Goal: Task Accomplishment & Management: Complete application form

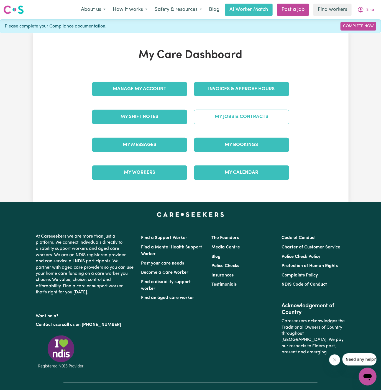
click at [244, 114] on link "My Jobs & Contracts" at bounding box center [241, 117] width 95 height 14
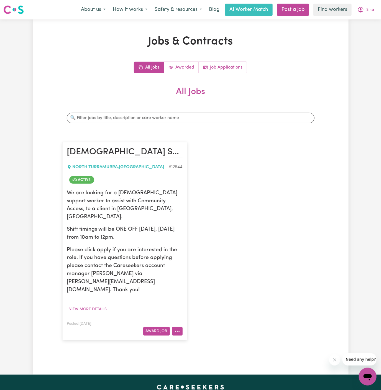
click at [178, 327] on button "More options" at bounding box center [177, 331] width 11 height 9
click at [197, 280] on link "Hide Job" at bounding box center [200, 285] width 54 height 11
click at [100, 305] on button "View more details" at bounding box center [88, 309] width 42 height 9
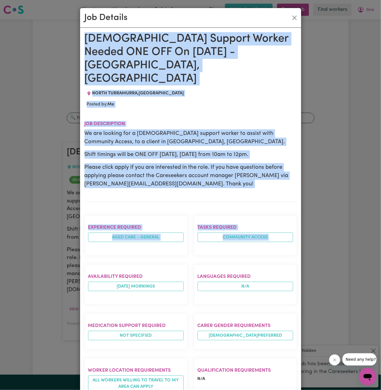
drag, startPoint x: 85, startPoint y: 38, endPoint x: 155, endPoint y: 390, distance: 358.8
click at [155, 390] on html "Menu About us How it works Safety & resources Blog AI Worker Match Post a job F…" at bounding box center [190, 306] width 381 height 613
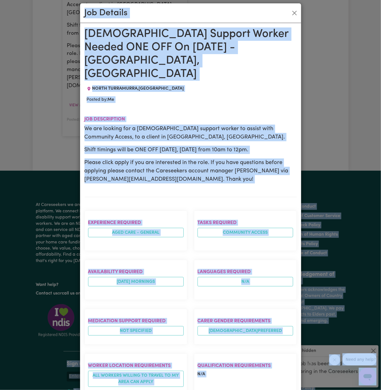
scroll to position [206, 0]
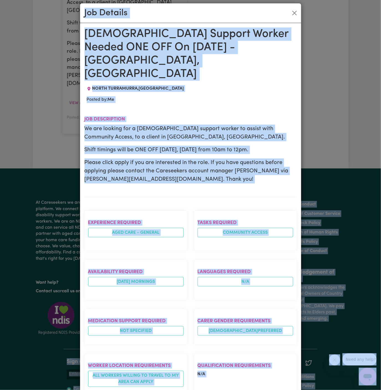
click at [119, 275] on section "Availability required tuesday mornings" at bounding box center [136, 280] width 103 height 40
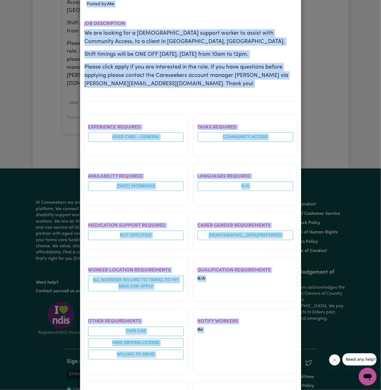
scroll to position [130, 0]
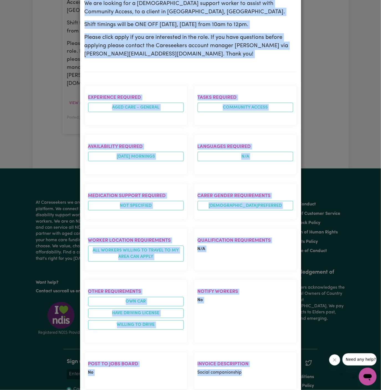
drag, startPoint x: 86, startPoint y: 34, endPoint x: 262, endPoint y: 368, distance: 377.4
click at [262, 368] on div "Female Support Worker Needed ONE OFF On 02/07 Tuesday - North Turramurra, NSW N…" at bounding box center [191, 175] width 213 height 547
copy div "Female Support Worker Needed ONE OFF On 02/07 Tuesday - North Turramurra, NSW N…"
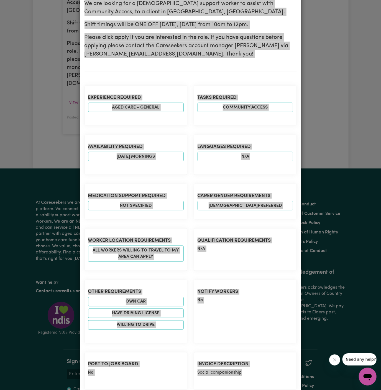
scroll to position [0, 0]
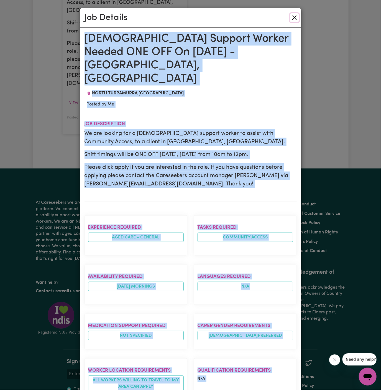
click at [295, 16] on button "Close" at bounding box center [294, 17] width 9 height 9
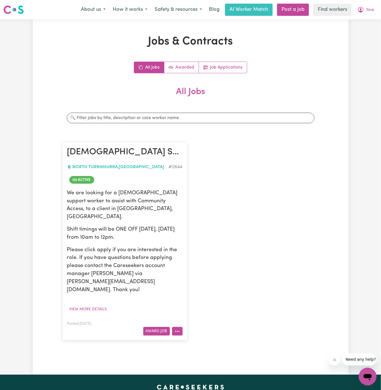
click at [178, 327] on button "More options" at bounding box center [177, 331] width 11 height 9
click at [239, 193] on div "Female Support Worker Needed ONE OFF On 02/07 Tuesday - North Turramurra, NSW N…" at bounding box center [191, 240] width 264 height 209
click at [291, 14] on link "Post a job" at bounding box center [293, 10] width 32 height 12
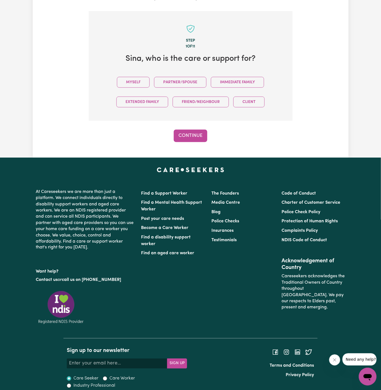
scroll to position [139, 0]
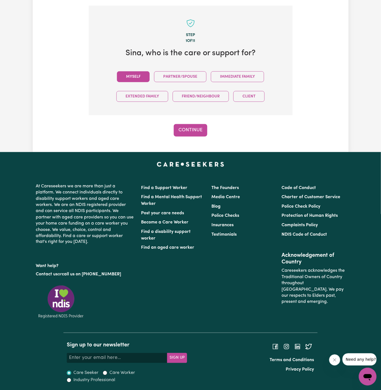
click at [138, 74] on button "Myself" at bounding box center [133, 76] width 33 height 11
click at [186, 124] on button "Continue" at bounding box center [191, 130] width 34 height 12
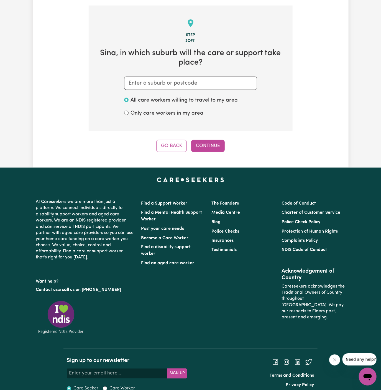
scroll to position [144, 0]
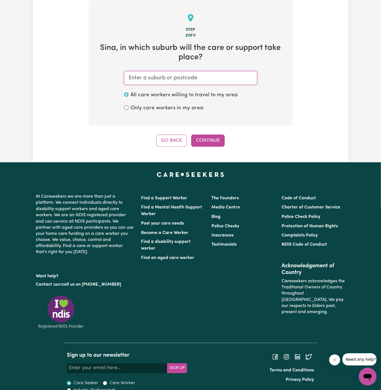
click at [192, 77] on input "text" at bounding box center [190, 77] width 133 height 13
click at [211, 80] on input "text" at bounding box center [190, 77] width 133 height 13
paste input "North Turramurra,"
click at [132, 77] on input "North Turramurra" at bounding box center [190, 77] width 133 height 13
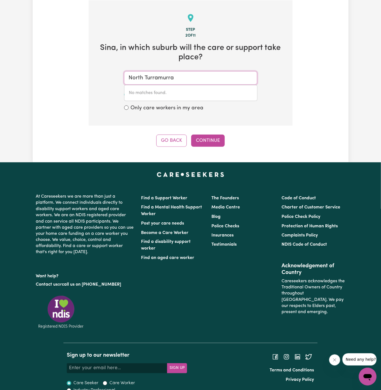
type input "North Turramurra"
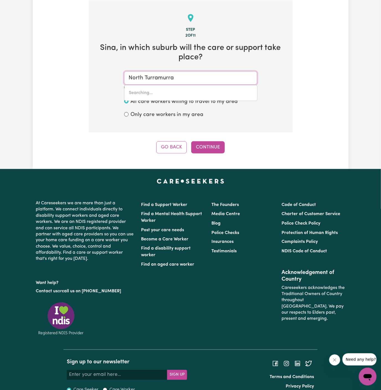
type input "North Turramurra, New South Wales, 2074"
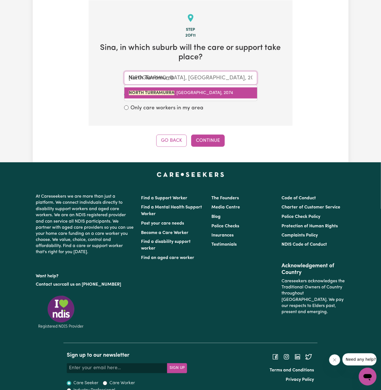
click at [172, 92] on mark "NORTH TURRAMURRA" at bounding box center [151, 93] width 45 height 4
type input "NORTH TURRAMURRA, New South Wales, 2074"
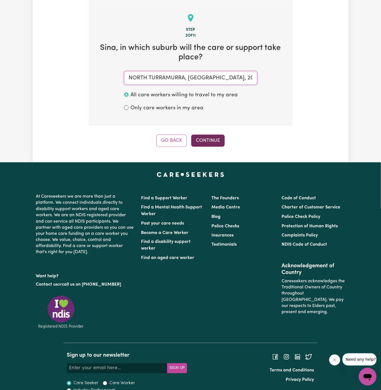
type input "NORTH TURRAMURRA, New South Wales, 2074"
click at [207, 140] on button "Continue" at bounding box center [208, 141] width 34 height 12
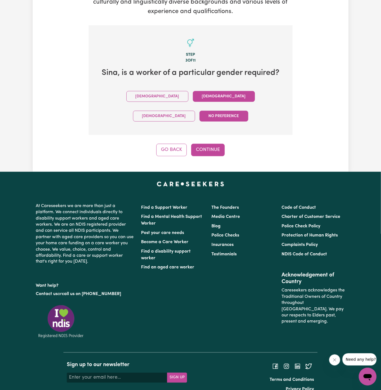
click at [193, 98] on button "Female" at bounding box center [224, 96] width 62 height 11
click at [216, 144] on button "Continue" at bounding box center [208, 150] width 34 height 12
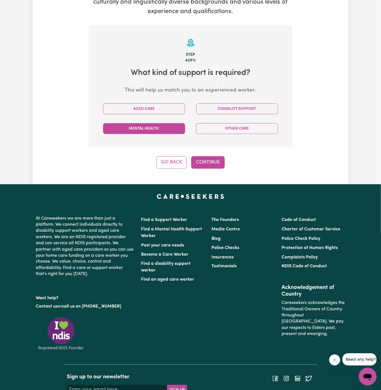
scroll to position [144, 0]
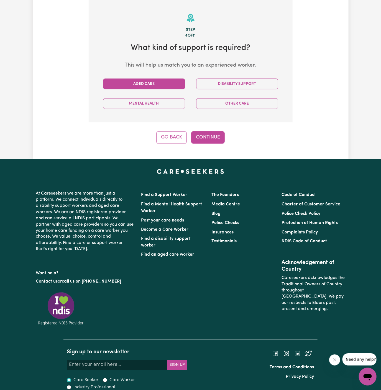
click at [159, 84] on button "Aged Care" at bounding box center [144, 84] width 82 height 11
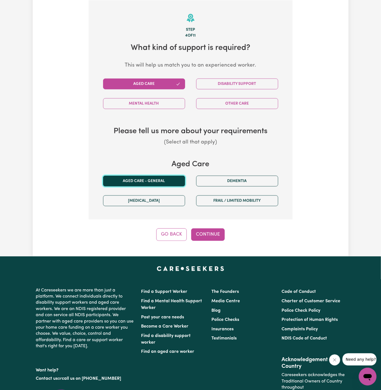
click at [159, 180] on button "Aged care - General" at bounding box center [144, 181] width 82 height 11
click at [212, 232] on button "Continue" at bounding box center [208, 234] width 34 height 12
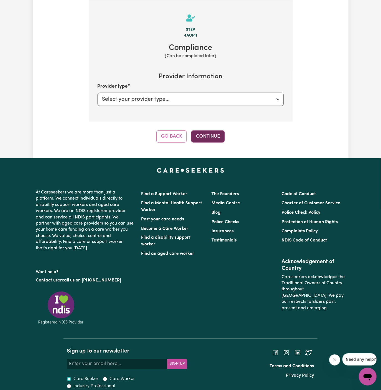
click at [197, 133] on button "Continue" at bounding box center [208, 136] width 34 height 12
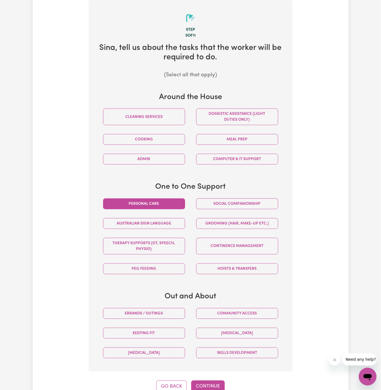
click at [164, 199] on button "Personal care" at bounding box center [144, 203] width 82 height 11
click at [206, 383] on button "Continue" at bounding box center [208, 386] width 34 height 12
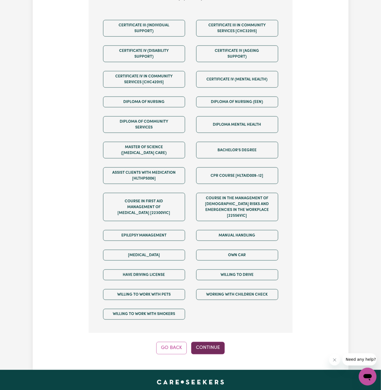
click at [216, 342] on button "Continue" at bounding box center [208, 348] width 34 height 12
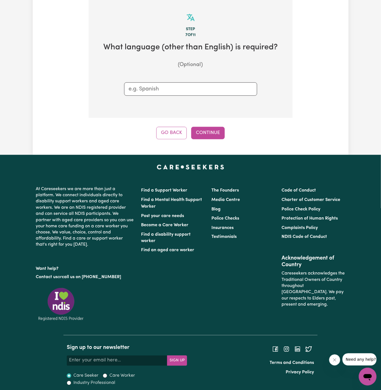
scroll to position [144, 0]
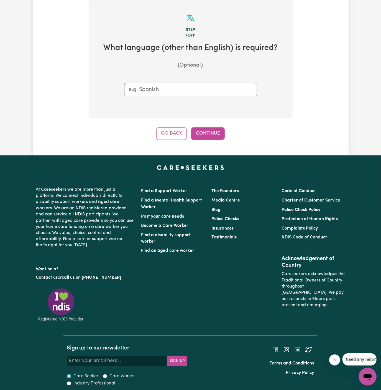
click at [208, 139] on div "Tell us your care and support requirements Welcome to Careseekers. We are excit…" at bounding box center [191, 15] width 316 height 280
click at [212, 133] on button "Continue" at bounding box center [208, 133] width 34 height 12
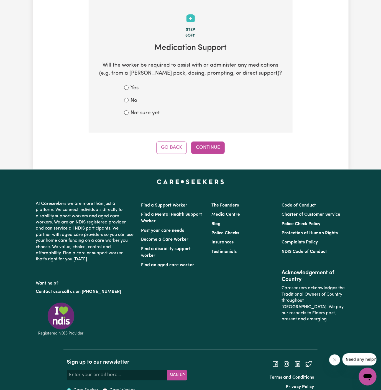
click at [154, 110] on label "Not sure yet" at bounding box center [145, 113] width 29 height 8
click at [129, 110] on input "Not sure yet" at bounding box center [126, 112] width 4 height 4
radio input "true"
click at [214, 148] on button "Continue" at bounding box center [208, 147] width 34 height 12
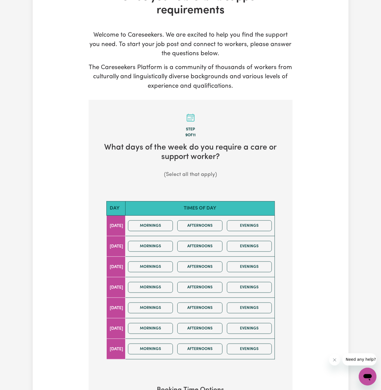
scroll to position [84, 0]
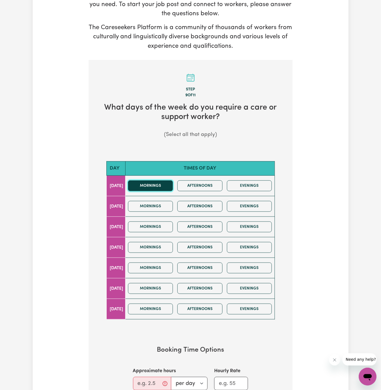
click at [159, 187] on button "Mornings" at bounding box center [150, 185] width 45 height 11
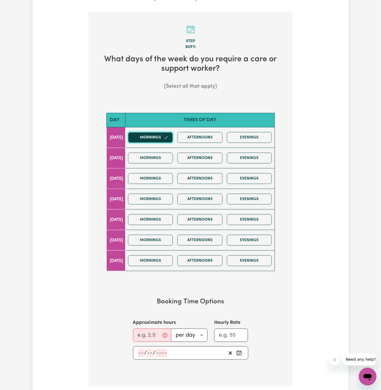
scroll to position [139, 0]
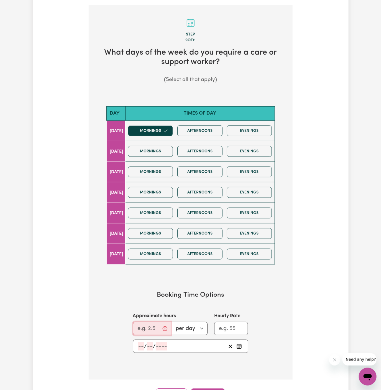
click at [150, 322] on input "Approximate hours" at bounding box center [152, 328] width 38 height 13
type input "2"
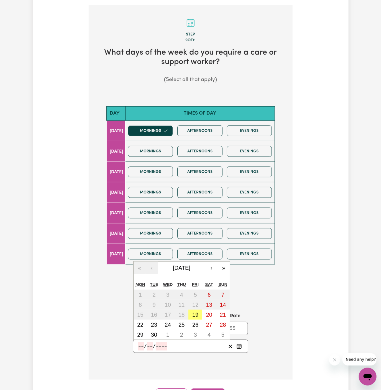
click at [141, 345] on input "number" at bounding box center [141, 346] width 6 height 8
click at [142, 324] on abbr "22" at bounding box center [140, 325] width 6 height 6
type input "2025-09-22"
type input "22"
type input "9"
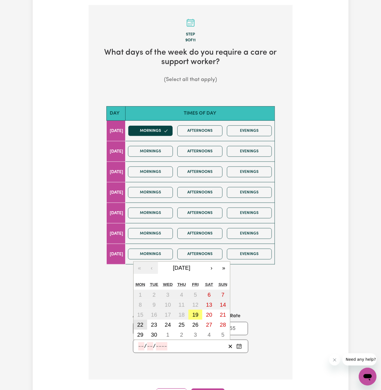
type input "2025"
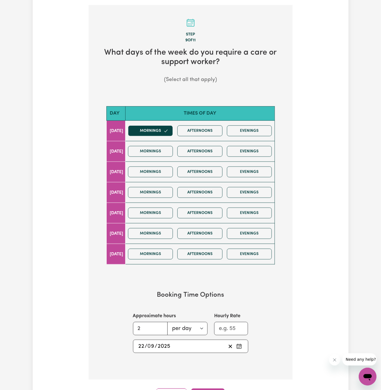
scroll to position [223, 0]
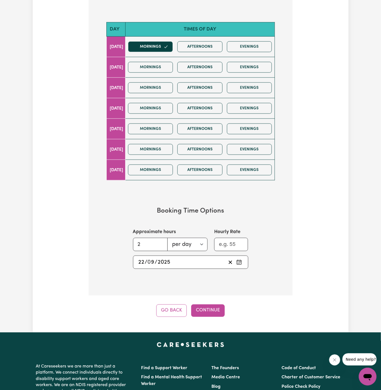
click at [209, 315] on div "Tell us your care and support requirements Welcome to Careseekers. We are excit…" at bounding box center [191, 64] width 316 height 536
click at [206, 309] on button "Continue" at bounding box center [208, 310] width 34 height 12
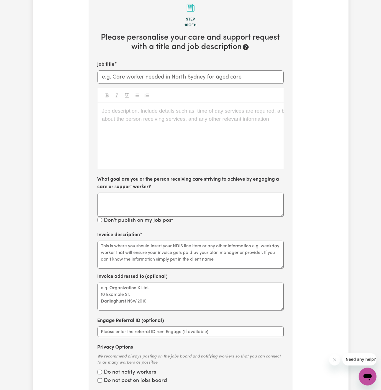
scroll to position [144, 0]
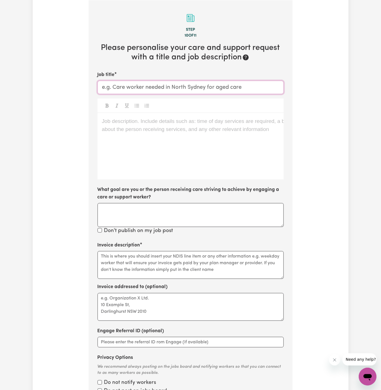
click at [224, 84] on input "Job title" at bounding box center [191, 87] width 186 height 13
paste input "[DEMOGRAPHIC_DATA] Support Worker Needed ONE OFF On [DATE] - [GEOGRAPHIC_DATA],…"
drag, startPoint x: 222, startPoint y: 84, endPoint x: 218, endPoint y: 87, distance: 5.4
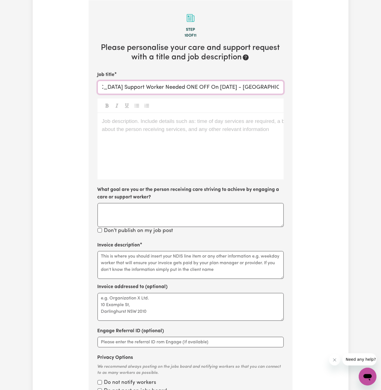
click at [218, 87] on input "[DEMOGRAPHIC_DATA] Support Worker Needed ONE OFF On [DATE] - [GEOGRAPHIC_DATA],…" at bounding box center [191, 87] width 186 height 13
drag, startPoint x: 218, startPoint y: 87, endPoint x: 155, endPoint y: 87, distance: 62.7
click at [155, 87] on input "[DEMOGRAPHIC_DATA] Support Worker Needed ONE OFF On [DATE] - [GEOGRAPHIC_DATA],…" at bounding box center [191, 87] width 186 height 13
type input "[DEMOGRAPHIC_DATA] Support Worker Needed In [GEOGRAPHIC_DATA], [GEOGRAPHIC_DATA]"
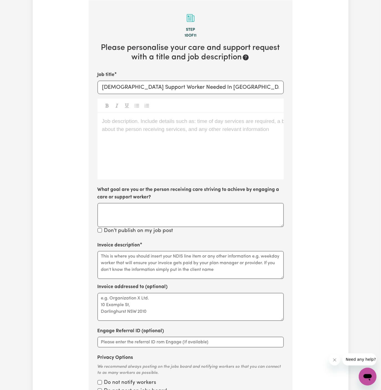
click at [196, 147] on div "Job description. Include details such as: time of day services are required, a …" at bounding box center [191, 146] width 186 height 67
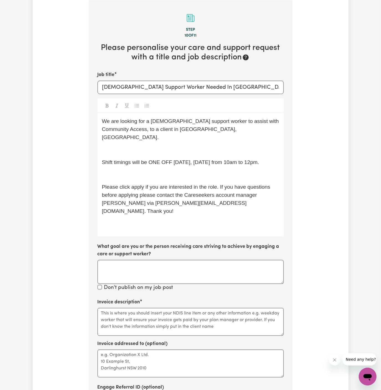
click at [191, 132] on span "We are looking for a [DEMOGRAPHIC_DATA] support worker to assist with Community…" at bounding box center [191, 129] width 179 height 22
click at [192, 135] on div "We are looking for a female support worker to assist with Community Access, to …" at bounding box center [191, 174] width 186 height 123
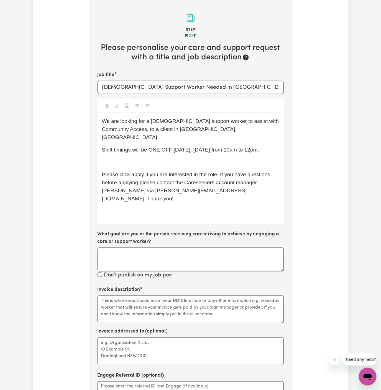
click at [177, 158] on p "﻿" at bounding box center [191, 162] width 178 height 8
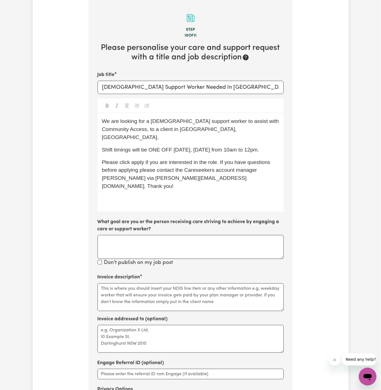
click at [247, 181] on p "Please click apply if you are interested in the role. If you have questions bef…" at bounding box center [191, 174] width 178 height 32
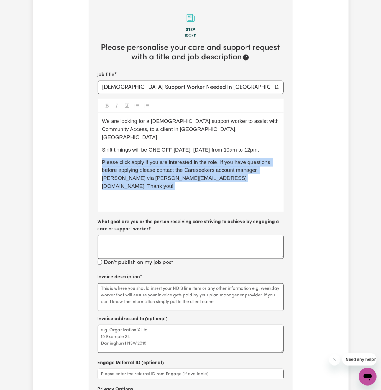
drag, startPoint x: 229, startPoint y: 182, endPoint x: 75, endPoint y: 163, distance: 155.7
click at [75, 163] on div "Tell us your care and support requirements Welcome to Careseekers. We are excit…" at bounding box center [191, 176] width 316 height 571
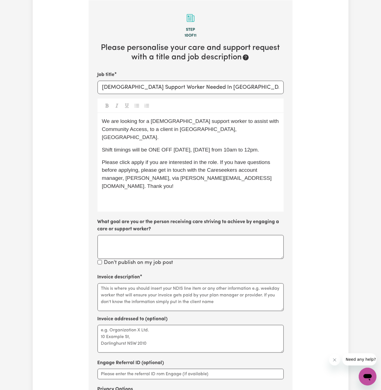
click at [155, 146] on p "Shift timings will be ONE OFF [DATE], [DATE] from 10am to 12pm." at bounding box center [191, 150] width 178 height 8
drag, startPoint x: 238, startPoint y: 120, endPoint x: 118, endPoint y: 130, distance: 120.0
click at [118, 130] on span "We are looking for a [DEMOGRAPHIC_DATA] support worker to assist with Community…" at bounding box center [191, 129] width 179 height 22
click at [209, 133] on div "We are looking for a female support worker to assist with personal care, to a c…" at bounding box center [191, 162] width 186 height 98
drag, startPoint x: 226, startPoint y: 121, endPoint x: 269, endPoint y: 123, distance: 42.5
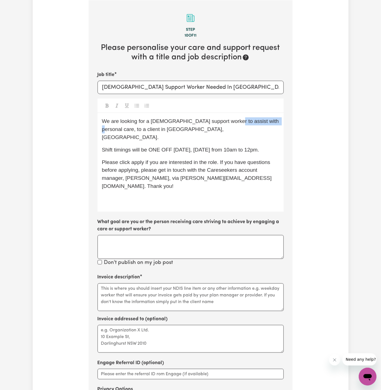
click at [269, 123] on span "We are looking for a female support worker to assist with personal care, to a c…" at bounding box center [191, 129] width 179 height 22
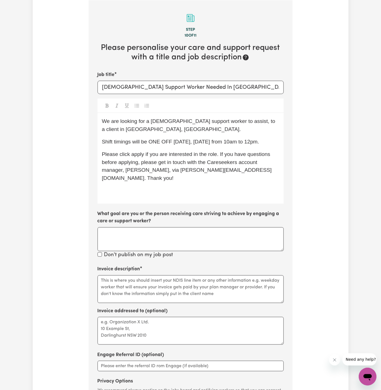
click at [234, 121] on span "We are looking for a female support worker to assist, to a client in North Turr…" at bounding box center [189, 125] width 175 height 14
click at [212, 130] on p "We are looking for a [DEMOGRAPHIC_DATA] support worker to assist a client in [G…" at bounding box center [191, 125] width 178 height 16
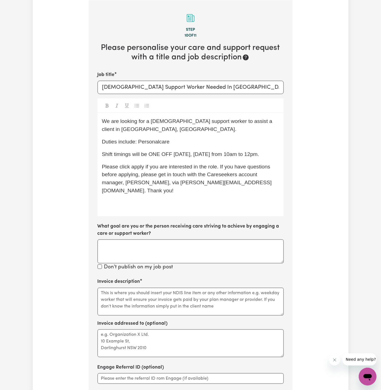
click at [159, 142] on span "Duties include: Personalcare" at bounding box center [136, 142] width 68 height 6
click at [168, 141] on span "Duties include: Personal care" at bounding box center [136, 142] width 69 height 6
drag, startPoint x: 170, startPoint y: 141, endPoint x: 140, endPoint y: 140, distance: 29.4
click at [140, 140] on span "Duties include: Personal care" at bounding box center [136, 142] width 69 height 6
copy span "ersonal care"
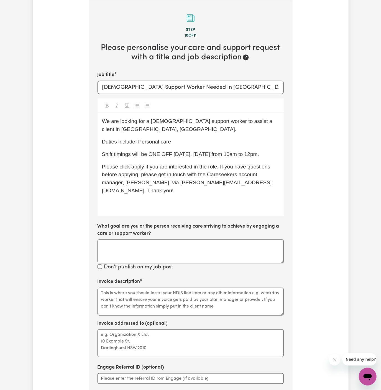
click at [151, 146] on div "We are looking for a female support worker to assist a client in North Turramur…" at bounding box center [191, 164] width 186 height 103
drag, startPoint x: 139, startPoint y: 143, endPoint x: 193, endPoint y: 141, distance: 53.6
click at [193, 141] on p "Duties include: Personal care" at bounding box center [191, 142] width 178 height 8
copy span "Personal care"
click at [154, 303] on textarea "Invoice description" at bounding box center [191, 302] width 186 height 28
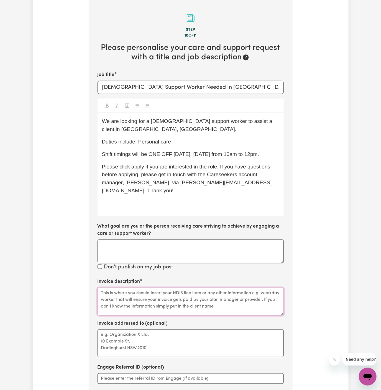
paste textarea "Personal care"
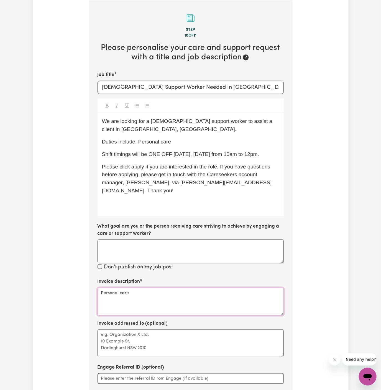
type textarea "Personal care"
click at [150, 343] on textarea "Invoice addressed to (optional)" at bounding box center [191, 343] width 186 height 28
type textarea "c/o KNC"
click at [175, 146] on div "We are looking for a female support worker to assist a client in North Turramur…" at bounding box center [191, 164] width 186 height 103
click at [148, 204] on p "﻿" at bounding box center [191, 203] width 178 height 8
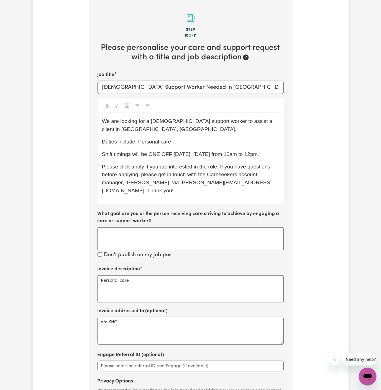
click at [134, 173] on span "Please click apply if you are interested in the role. If you have questions bef…" at bounding box center [187, 179] width 170 height 30
click at [187, 176] on span "Please click Apply if you are interested in the role. If you have questions bef…" at bounding box center [187, 179] width 170 height 30
drag, startPoint x: 150, startPoint y: 154, endPoint x: 167, endPoint y: 163, distance: 19.1
click at [167, 158] on p "Shift timings will be ONE OFF [DATE], [DATE] from 10am to 12pm." at bounding box center [191, 154] width 178 height 8
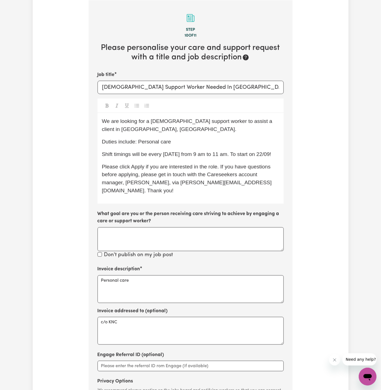
click at [152, 135] on div "We are looking for a female support worker to assist a client in North Turramur…" at bounding box center [191, 158] width 186 height 90
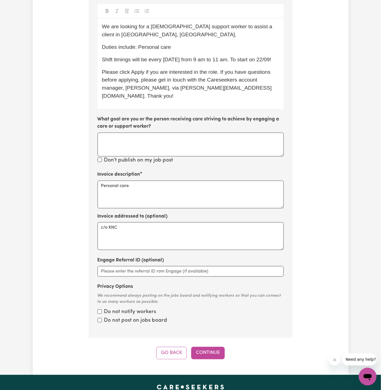
scroll to position [262, 0]
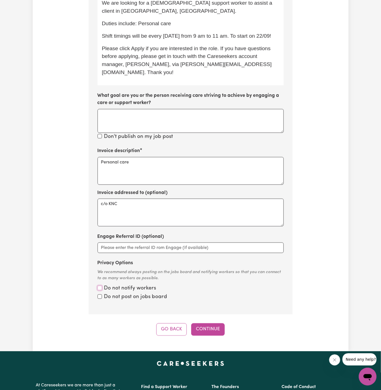
click at [101, 286] on input "Privacy Options" at bounding box center [100, 288] width 4 height 4
checkbox input "true"
click at [100, 294] on input "Privacy Options" at bounding box center [100, 296] width 4 height 4
checkbox input "true"
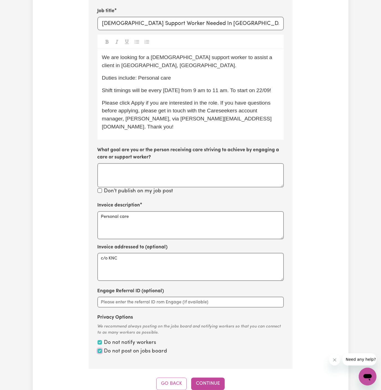
scroll to position [202, 0]
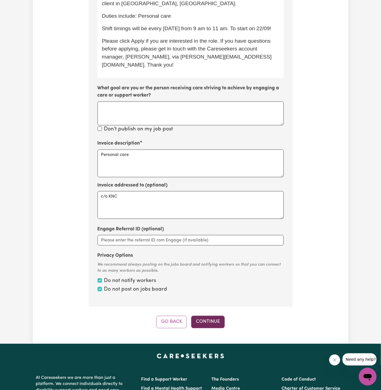
click at [208, 316] on button "Continue" at bounding box center [208, 322] width 34 height 12
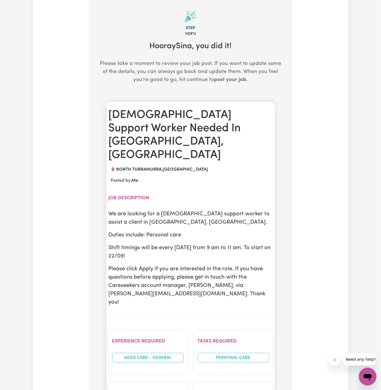
scroll to position [144, 0]
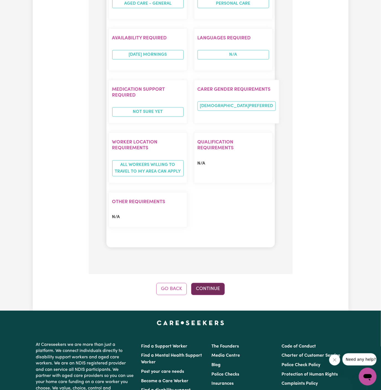
click at [207, 283] on button "Continue" at bounding box center [208, 289] width 34 height 12
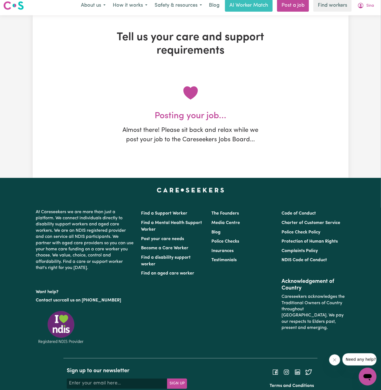
scroll to position [0, 0]
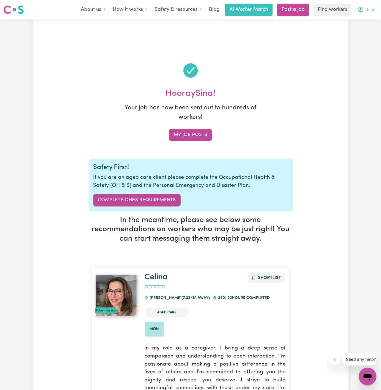
click at [370, 10] on span "Sina" at bounding box center [371, 10] width 8 height 6
click at [370, 18] on link "My Dashboard" at bounding box center [356, 21] width 44 height 11
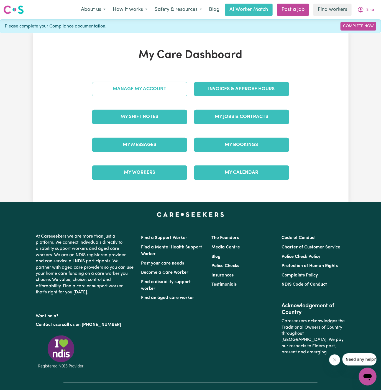
click at [163, 87] on link "Manage My Account" at bounding box center [139, 89] width 95 height 14
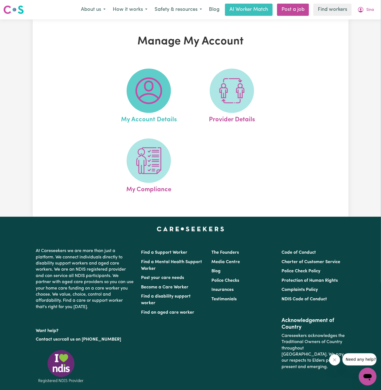
click at [163, 100] on span at bounding box center [149, 91] width 44 height 44
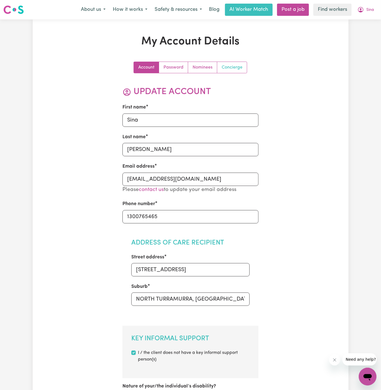
click at [236, 66] on link "Concierge" at bounding box center [233, 67] width 30 height 11
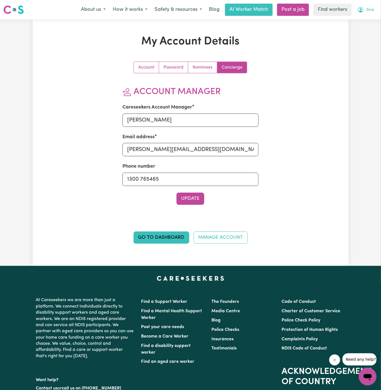
click at [370, 7] on span "Sina" at bounding box center [371, 10] width 8 height 6
click at [369, 16] on link "My Dashboard" at bounding box center [356, 21] width 44 height 11
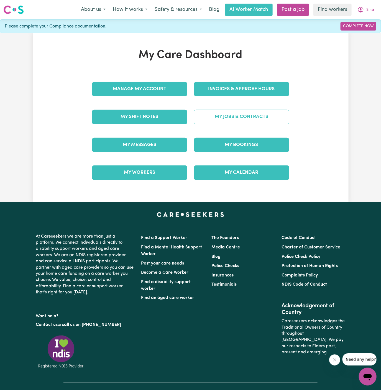
click at [254, 119] on link "My Jobs & Contracts" at bounding box center [241, 117] width 95 height 14
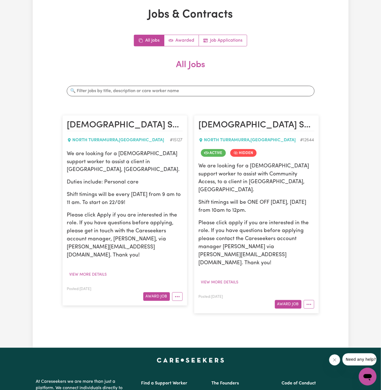
scroll to position [44, 0]
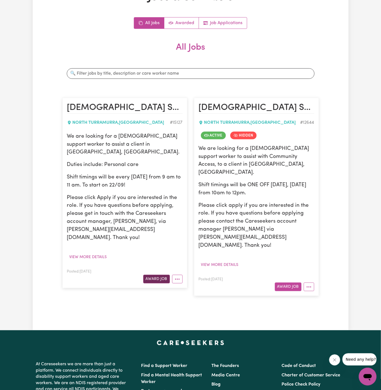
click at [154, 275] on button "Award Job" at bounding box center [156, 279] width 27 height 9
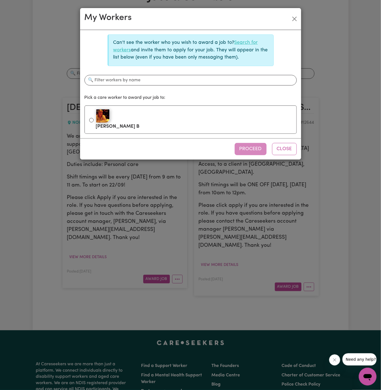
click at [242, 44] on link "Search for workers" at bounding box center [185, 46] width 145 height 12
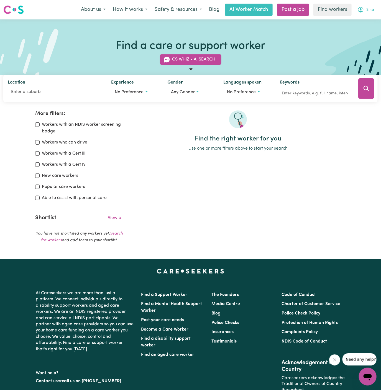
click at [371, 11] on span "Sina" at bounding box center [371, 10] width 8 height 6
click at [370, 16] on link "My Dashboard" at bounding box center [356, 21] width 44 height 11
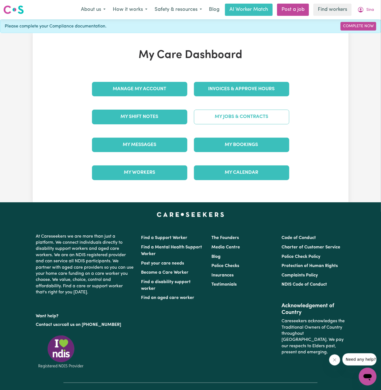
click at [261, 118] on link "My Jobs & Contracts" at bounding box center [241, 117] width 95 height 14
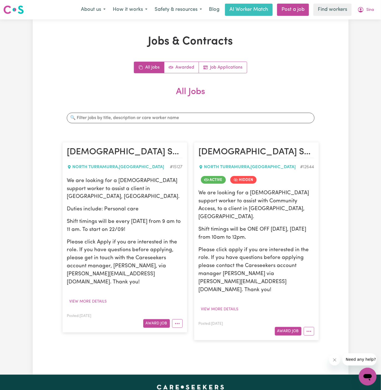
click at [306, 320] on div "Posted: Jul 1, 2024 Award Job" at bounding box center [257, 327] width 116 height 15
click at [308, 328] on icon "More options" at bounding box center [310, 331] width 6 height 6
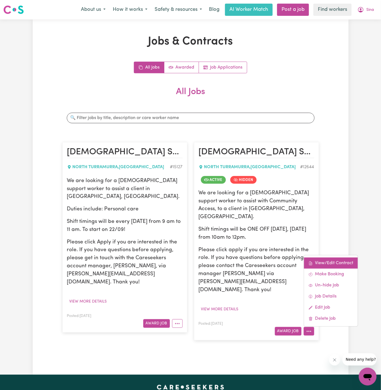
click at [319, 257] on link "View/Edit Contract" at bounding box center [331, 262] width 54 height 11
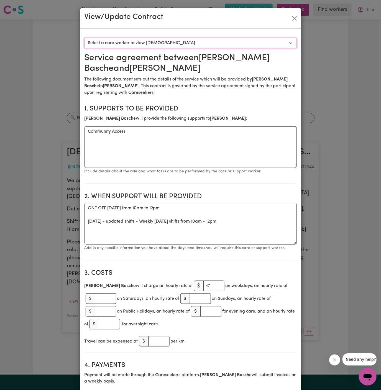
click at [194, 41] on select "Select a care worker to view contract #9261 - Diana Basche (contract accepted)" at bounding box center [191, 43] width 213 height 11
click at [322, 48] on div "View/Update Contract Select a contract to view Select a care worker to view con…" at bounding box center [190, 195] width 381 height 390
click at [295, 19] on button "Close" at bounding box center [294, 18] width 9 height 9
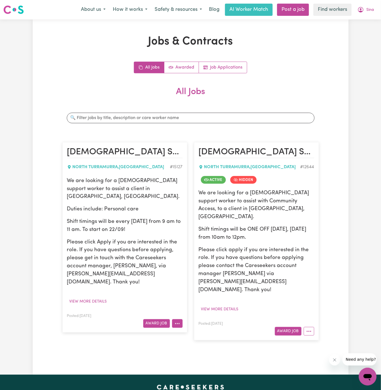
click at [177, 321] on icon "More options" at bounding box center [178, 324] width 6 height 6
click at [163, 319] on button "Award Job" at bounding box center [156, 323] width 27 height 9
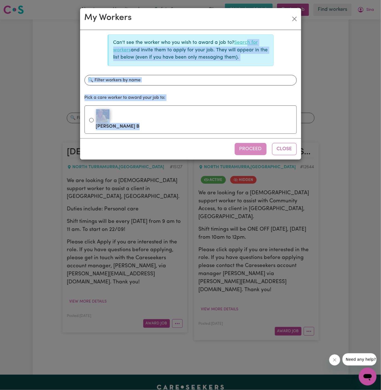
drag, startPoint x: 163, startPoint y: 307, endPoint x: 246, endPoint y: 41, distance: 278.5
click at [246, 41] on div "My Workers Can't see the worker who you wish to award a job to? Search for work…" at bounding box center [190, 195] width 381 height 390
click at [246, 41] on link "Search for workers" at bounding box center [185, 46] width 145 height 12
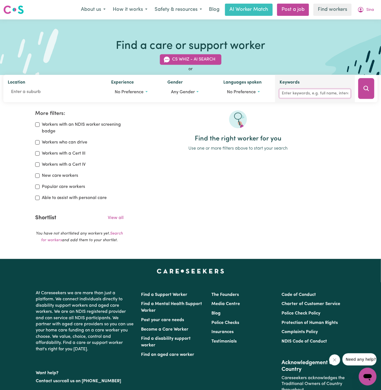
click at [306, 95] on input "Keywords" at bounding box center [315, 93] width 71 height 9
type input "celina west"
click at [361, 87] on button "Search" at bounding box center [367, 88] width 16 height 21
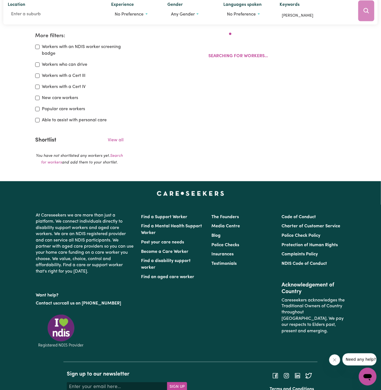
scroll to position [92, 0]
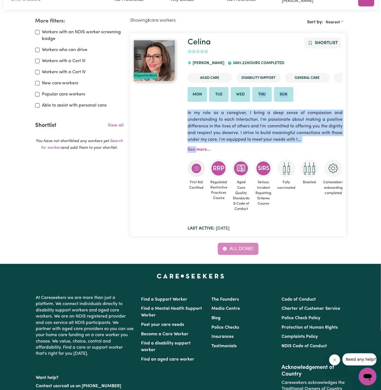
drag, startPoint x: 246, startPoint y: 101, endPoint x: 197, endPoint y: 152, distance: 70.8
click at [197, 152] on div "Celina Shortlist 0 GORDON 3801.22 hours completed Aged Care Disability Support …" at bounding box center [265, 135] width 162 height 194
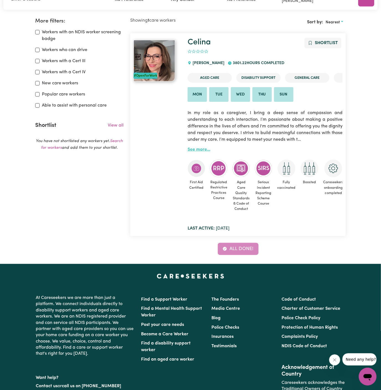
click at [201, 148] on link "See more..." at bounding box center [199, 149] width 23 height 4
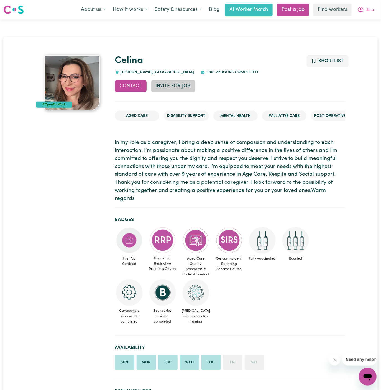
click at [186, 87] on button "Invite for Job" at bounding box center [173, 86] width 44 height 12
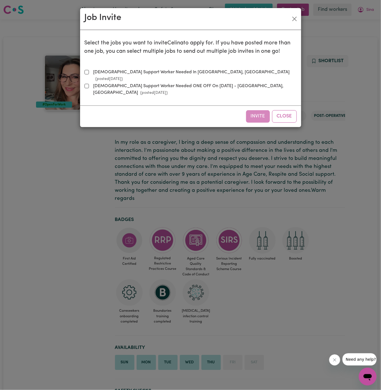
click at [164, 72] on label "Female Support Worker Needed In North Turramurra, NSW (posted Sep 19 2025 )" at bounding box center [194, 75] width 206 height 13
click at [89, 72] on input "Female Support Worker Needed In North Turramurra, NSW (posted Sep 19 2025 )" at bounding box center [87, 72] width 4 height 4
checkbox input "true"
click at [262, 110] on button "Invite" at bounding box center [258, 116] width 24 height 12
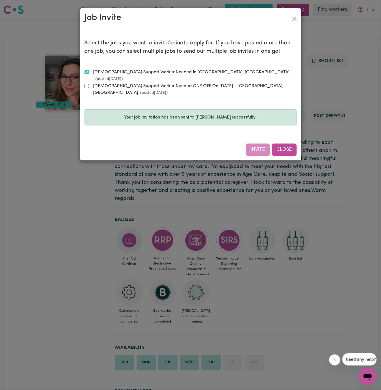
click at [288, 143] on button "Close" at bounding box center [284, 149] width 25 height 12
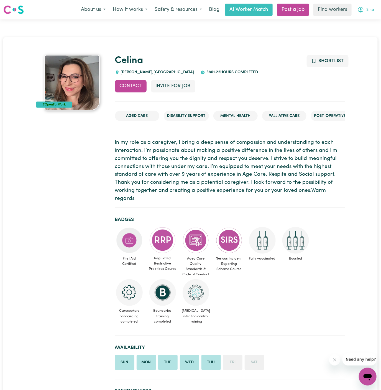
click at [373, 8] on span "Sina" at bounding box center [371, 10] width 8 height 6
click at [363, 17] on link "My Dashboard" at bounding box center [356, 21] width 44 height 11
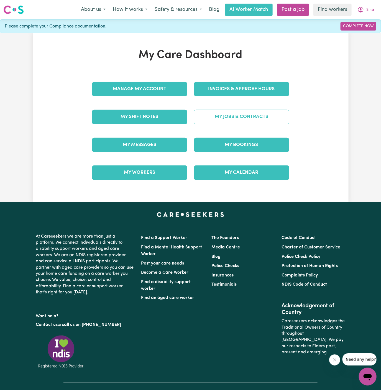
click at [247, 117] on link "My Jobs & Contracts" at bounding box center [241, 117] width 95 height 14
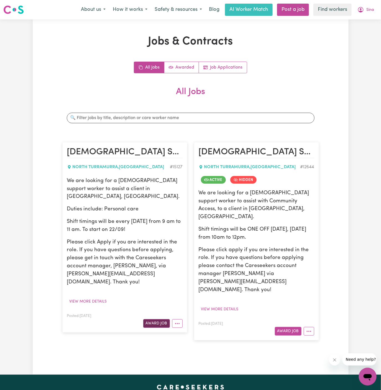
click at [154, 319] on button "Award Job" at bounding box center [156, 323] width 27 height 9
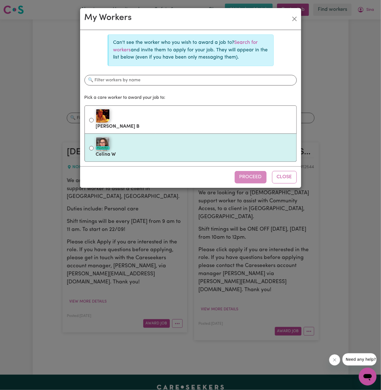
click at [158, 143] on div "#OpenForWork" at bounding box center [194, 144] width 196 height 14
click at [94, 146] on input "#OpenForWork Celina W" at bounding box center [91, 148] width 4 height 4
radio input "true"
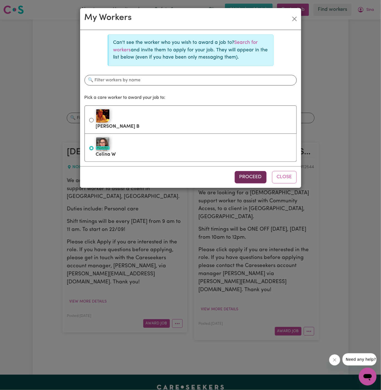
click at [245, 177] on button "Proceed" at bounding box center [251, 177] width 32 height 12
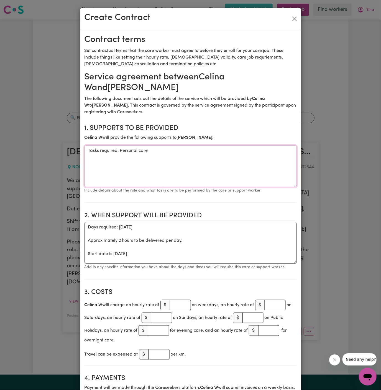
drag, startPoint x: 119, startPoint y: 151, endPoint x: 71, endPoint y: 152, distance: 48.0
click at [71, 152] on div "Create Contract Contract terms Set contractual terms that the care worker must …" at bounding box center [190, 195] width 381 height 390
type textarea "Personal care"
drag, startPoint x: 86, startPoint y: 256, endPoint x: 82, endPoint y: 230, distance: 26.0
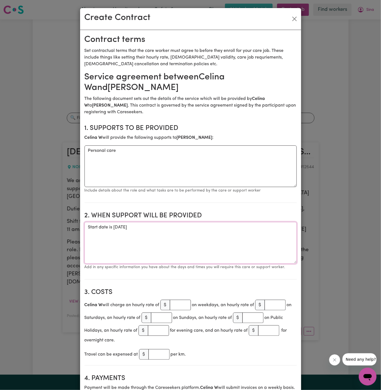
click at [212, 224] on textarea "Start date is Monday 22 September 2025" at bounding box center [191, 243] width 213 height 42
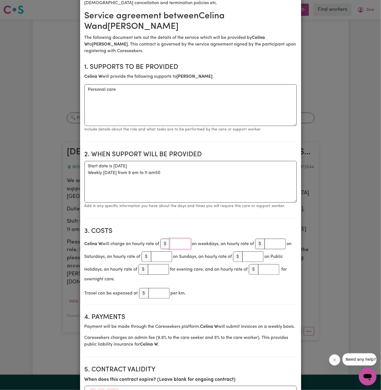
click at [183, 242] on input "number" at bounding box center [180, 244] width 21 height 11
drag, startPoint x: 183, startPoint y: 242, endPoint x: 175, endPoint y: 207, distance: 35.2
click at [175, 207] on small "Add in any specific information you have about the days and times you will requ…" at bounding box center [185, 206] width 201 height 4
click at [177, 188] on textarea "Start date is Monday 22 September 2025 Weekly Monday from 9 am to 11 am50" at bounding box center [191, 182] width 213 height 42
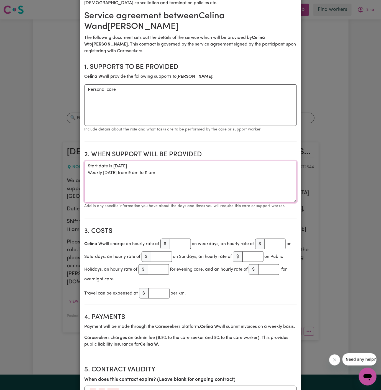
type textarea "Start date is [DATE] Weekly [DATE] from 9 am to 11 am"
click at [177, 241] on input "number" at bounding box center [180, 244] width 21 height 11
type input "50"
click at [221, 209] on section "2. When support will be provided When support will be provided Start date is Mo…" at bounding box center [191, 182] width 213 height 72
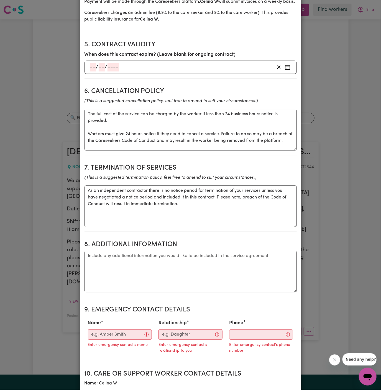
scroll to position [391, 0]
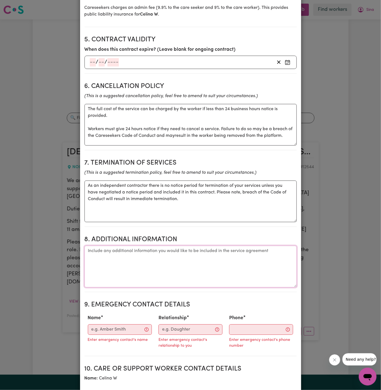
click at [166, 277] on textarea "Additional information" at bounding box center [191, 267] width 213 height 42
paste textarea "Cotswolds Retirement Village Unit 82/28 Curagul Road North Turramurra NSW 2074"
click at [89, 287] on textarea "Client's Address: Cotswolds Retirement Village Unit 82/28 Curagul Road North Tu…" at bounding box center [191, 267] width 213 height 42
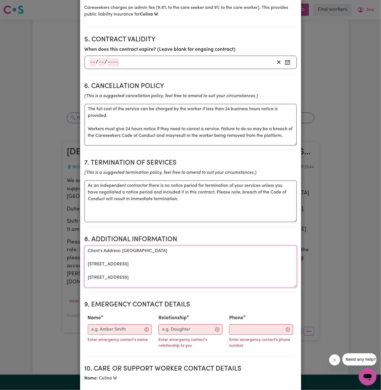
scroll to position [0, 0]
click at [87, 284] on textarea "Client's Address: Cotswolds Retirement Village Unit 82/28 Curagul Road North Tu…" at bounding box center [191, 267] width 213 height 42
click at [88, 270] on textarea "Client's Address: Cotswolds Retirement Village Unit 82/28 Curagul Road, North T…" at bounding box center [191, 267] width 213 height 42
click at [115, 279] on textarea "Client's Address: [GEOGRAPHIC_DATA][STREET_ADDRESS]" at bounding box center [191, 267] width 213 height 42
type textarea "Client's Address: [GEOGRAPHIC_DATA][STREET_ADDRESS]"
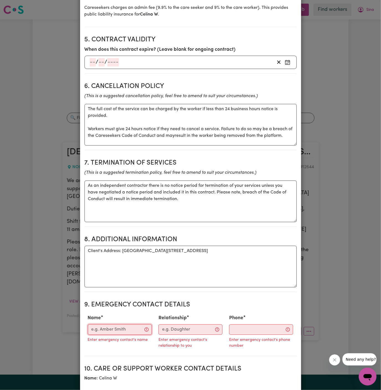
click at [114, 335] on input "Name" at bounding box center [120, 329] width 64 height 11
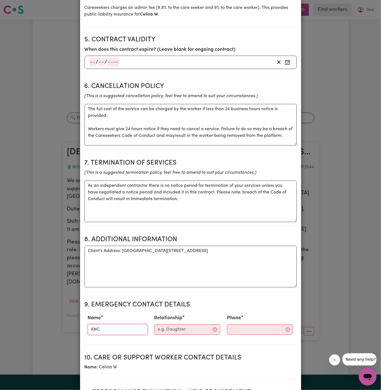
type input "KNC"
click at [181, 335] on input "Relationship" at bounding box center [187, 329] width 66 height 11
type input "X"
type input "Case Manager"
click at [239, 331] on input "Phone" at bounding box center [255, 329] width 67 height 11
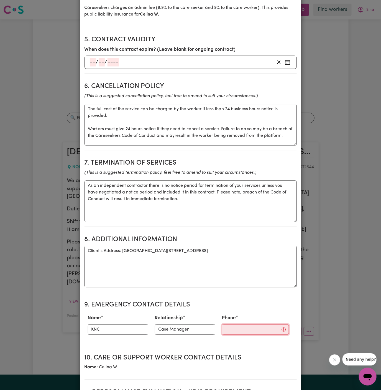
paste input "299884966"
type input "299884966"
click at [191, 267] on textarea "Client's Address: [GEOGRAPHIC_DATA][STREET_ADDRESS]" at bounding box center [191, 267] width 213 height 42
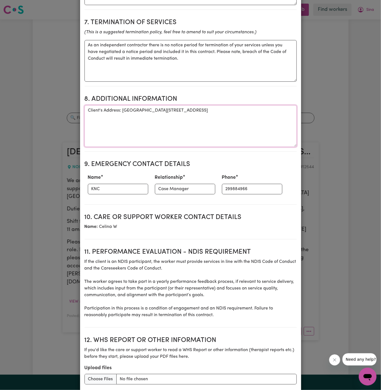
scroll to position [583, 0]
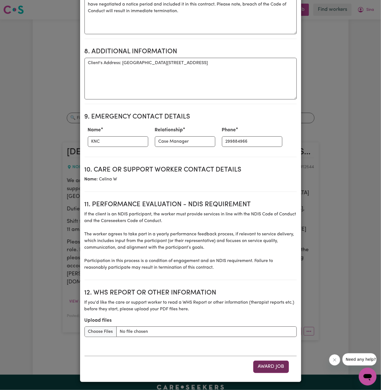
click at [279, 367] on button "Award Job" at bounding box center [272, 366] width 36 height 12
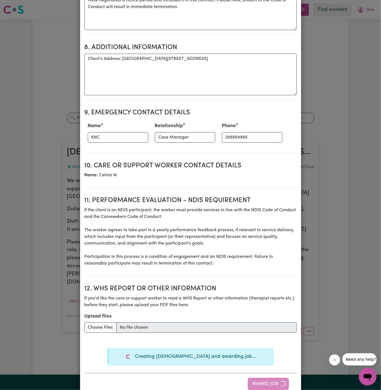
type textarea "Tasks required: Personal care"
type textarea "Days required: monday Approximately 2 hours to be delivered per day. Start date…"
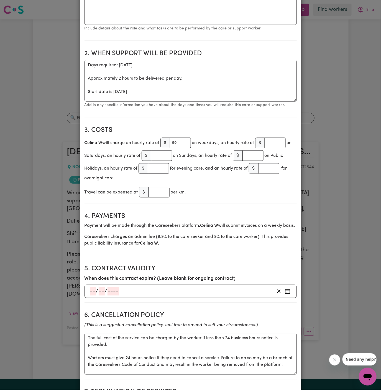
scroll to position [6, 0]
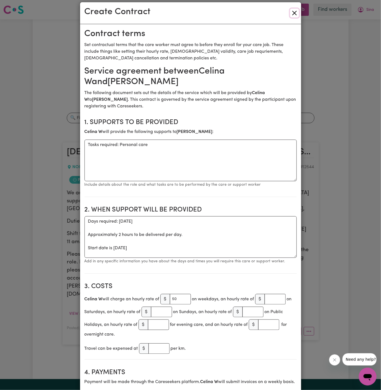
click at [295, 15] on button "Close" at bounding box center [294, 13] width 9 height 9
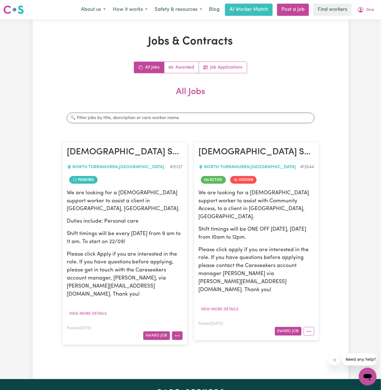
click at [175, 333] on icon "More options" at bounding box center [178, 336] width 6 height 6
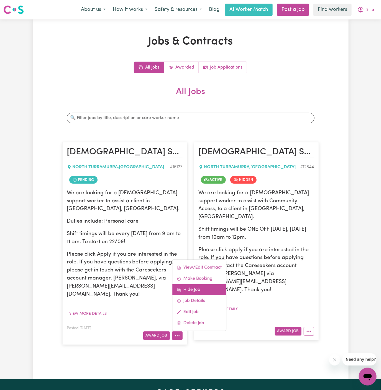
click at [197, 284] on link "Hide Job" at bounding box center [200, 289] width 54 height 11
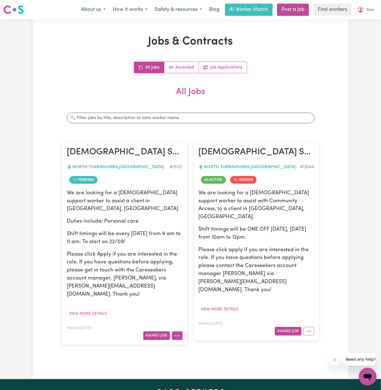
click at [176, 331] on button "More options" at bounding box center [177, 335] width 11 height 9
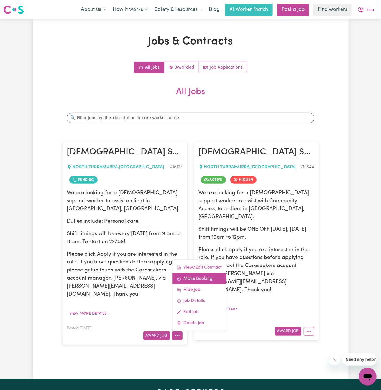
click at [199, 273] on link "Make Booking" at bounding box center [200, 278] width 54 height 11
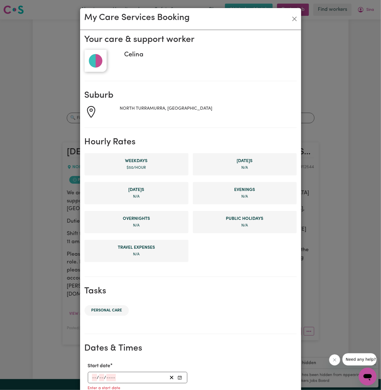
scroll to position [127, 0]
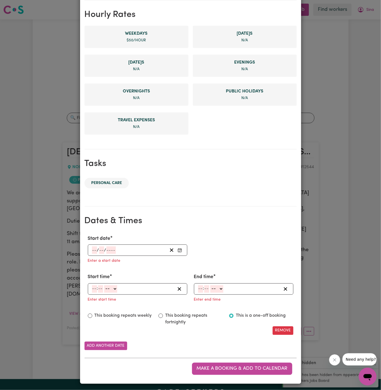
click at [95, 248] on input "number" at bounding box center [94, 249] width 5 height 7
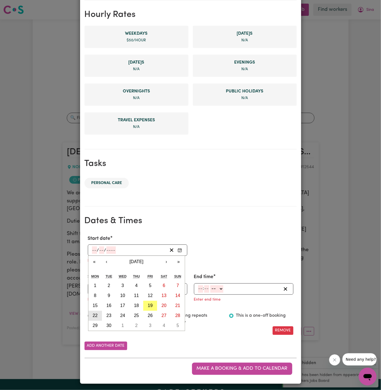
click at [96, 311] on button "22" at bounding box center [96, 316] width 14 height 10
type input "2025-09-22"
type input "22"
type input "9"
type input "2025"
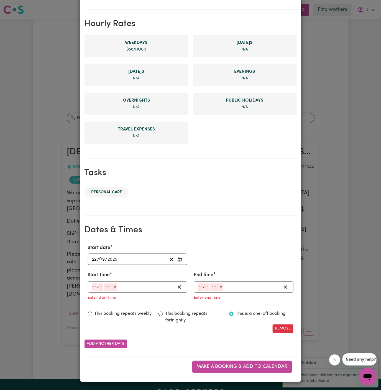
scroll to position [117, 0]
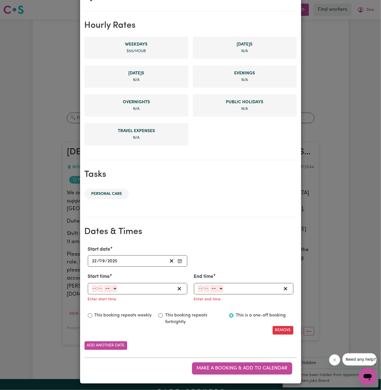
click at [94, 291] on input "number" at bounding box center [94, 288] width 5 height 7
type input "9"
type input "00"
click at [113, 289] on select "-- AM PM" at bounding box center [109, 288] width 13 height 7
select select "am"
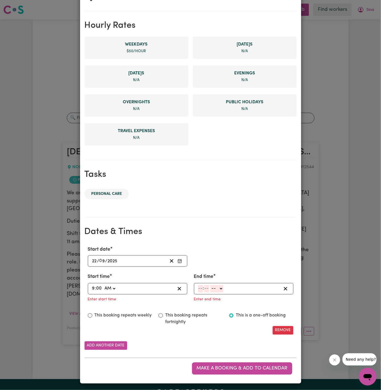
click at [103, 285] on select "-- AM PM" at bounding box center [109, 288] width 13 height 7
type input "09:00"
type input "0"
click at [203, 288] on input "number" at bounding box center [200, 288] width 5 height 7
type input "11"
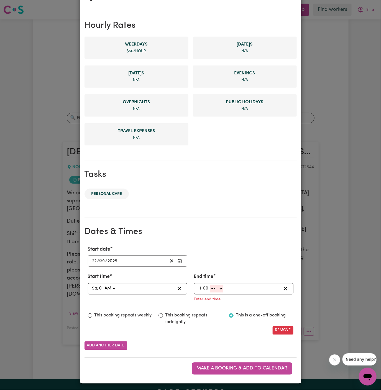
type input "00"
click at [216, 288] on select "-- AM PM" at bounding box center [216, 288] width 13 height 7
select select "am"
click at [210, 292] on select "-- AM PM" at bounding box center [216, 288] width 13 height 7
type input "11:00"
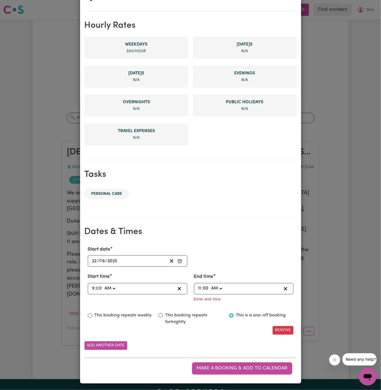
type input "0"
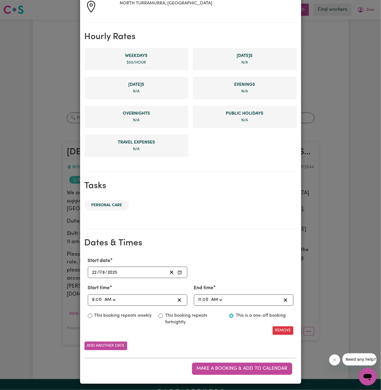
click at [140, 315] on label "This booking repeats weekly" at bounding box center [123, 315] width 57 height 7
click at [92, 315] on input "This booking repeats weekly" at bounding box center [90, 315] width 4 height 4
radio input "true"
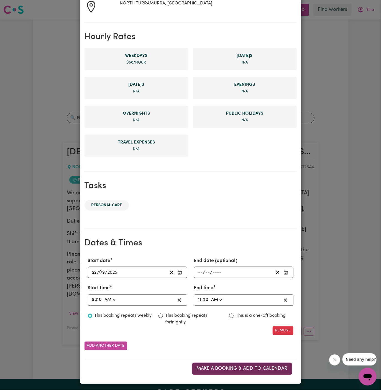
click at [257, 368] on span "Make a booking & add to calendar" at bounding box center [242, 368] width 91 height 5
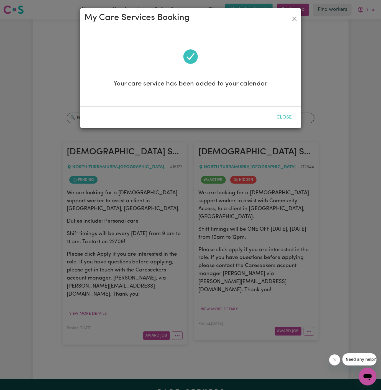
click at [286, 118] on button "Close" at bounding box center [284, 117] width 25 height 12
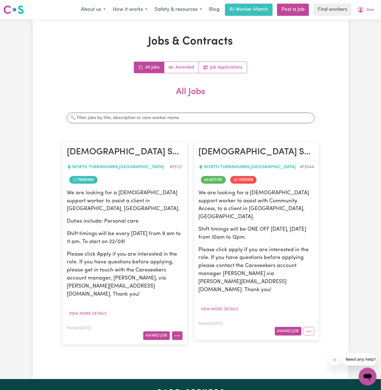
click at [177, 331] on button "More options" at bounding box center [177, 335] width 11 height 9
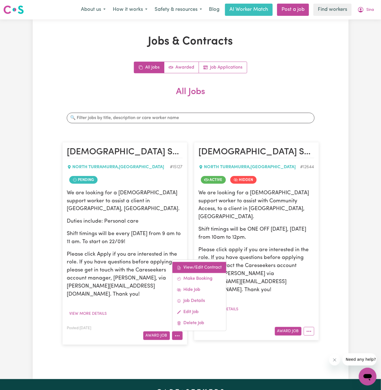
click at [194, 262] on link "View/Edit Contract" at bounding box center [200, 267] width 54 height 11
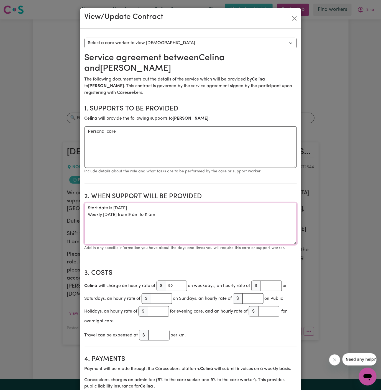
click at [172, 211] on textarea "Start date is [DATE] Weekly [DATE] from 9 am to 11 am" at bounding box center [191, 224] width 213 height 42
drag, startPoint x: 172, startPoint y: 211, endPoint x: 86, endPoint y: 195, distance: 87.4
click at [86, 203] on textarea "Start date is [DATE] Weekly [DATE] from 9 am to 11 am" at bounding box center [191, 224] width 213 height 42
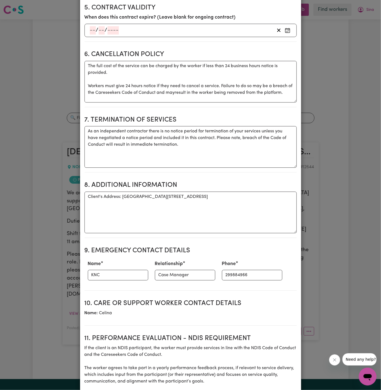
scroll to position [551, 0]
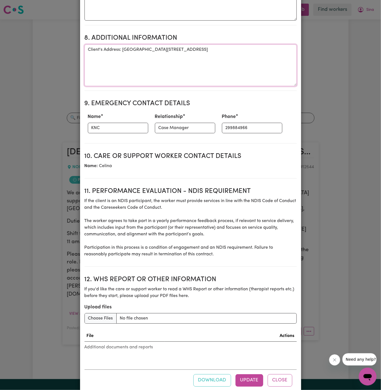
drag, startPoint x: 123, startPoint y: 37, endPoint x: 331, endPoint y: 55, distance: 208.9
click at [331, 55] on div "View/Update Contract Select a contract to view Select a care worker to view con…" at bounding box center [190, 195] width 381 height 390
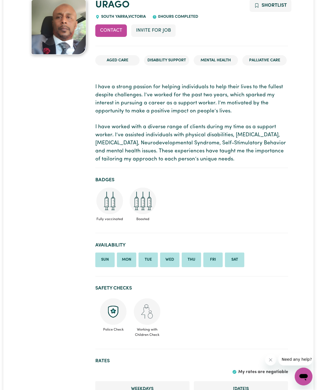
scroll to position [63, 0]
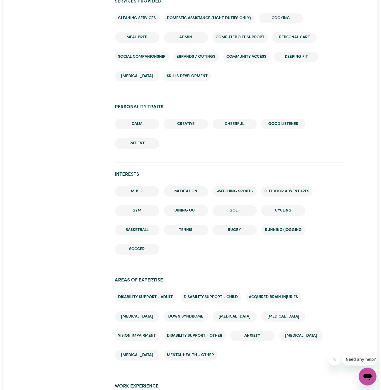
scroll to position [705, 0]
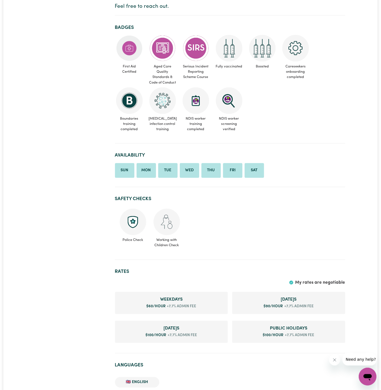
scroll to position [19, 0]
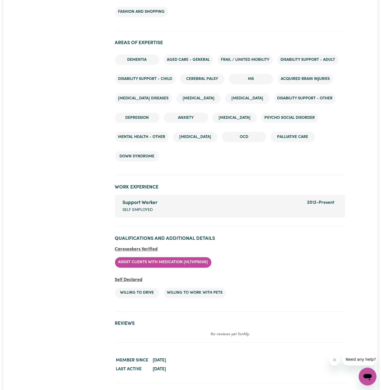
scroll to position [985, 0]
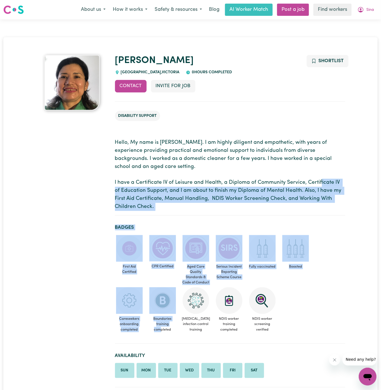
drag, startPoint x: 0, startPoint y: 0, endPoint x: 336, endPoint y: 184, distance: 382.8
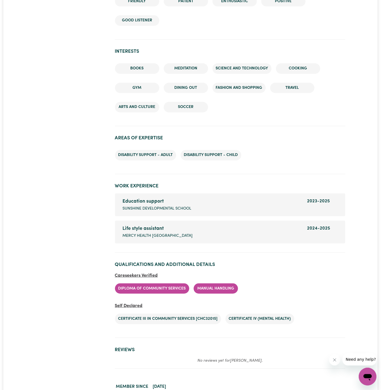
scroll to position [717, 0]
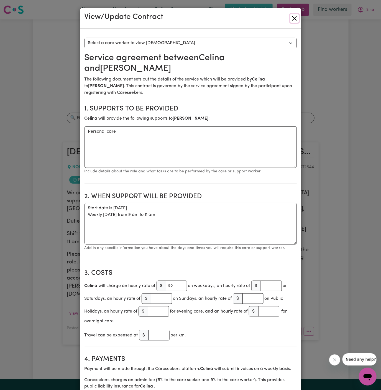
click at [296, 18] on button "Close" at bounding box center [294, 18] width 9 height 9
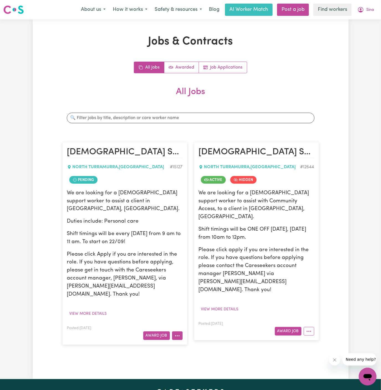
click at [176, 333] on icon "More options" at bounding box center [178, 336] width 6 height 6
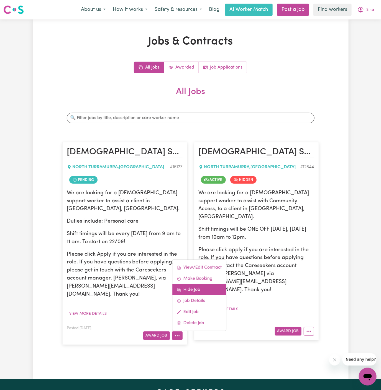
click at [198, 284] on link "Hide Job" at bounding box center [200, 289] width 54 height 11
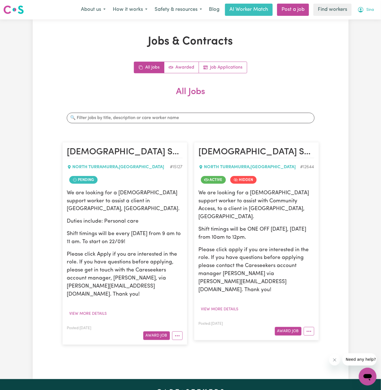
click at [370, 9] on span "Sina" at bounding box center [371, 10] width 8 height 6
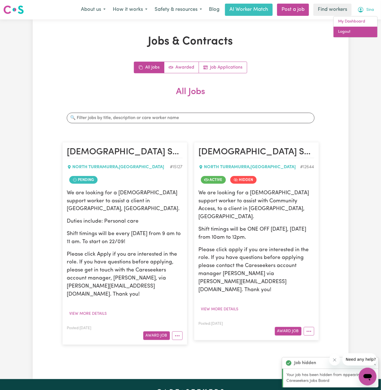
click at [370, 31] on link "Logout" at bounding box center [356, 32] width 44 height 11
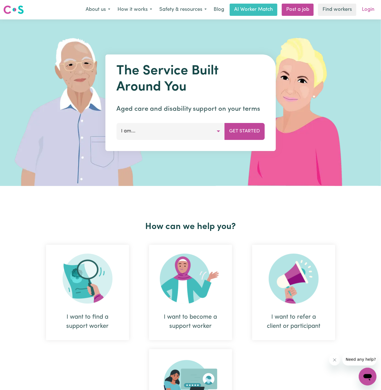
click at [376, 10] on link "Login" at bounding box center [368, 10] width 19 height 12
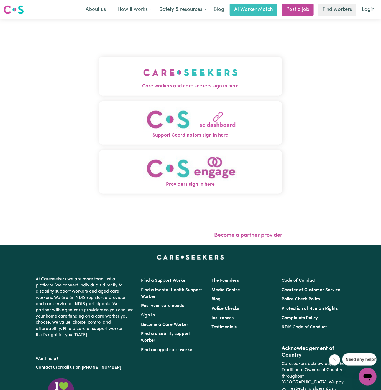
click at [164, 59] on button "Care workers and care seekers sign in here" at bounding box center [191, 76] width 184 height 39
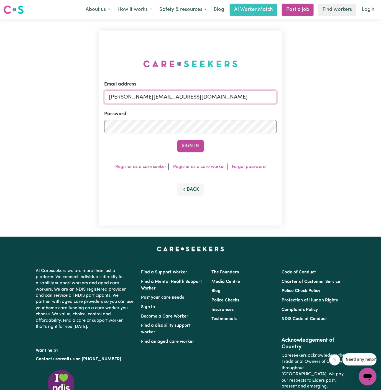
click at [215, 100] on input "[PERSON_NAME][EMAIL_ADDRESS][DOMAIN_NAME]" at bounding box center [190, 96] width 173 height 13
drag, startPoint x: 138, startPoint y: 97, endPoint x: 285, endPoint y: 102, distance: 147.4
click at [285, 102] on div "Email address superuser~[EMAIL_ADDRESS][DOMAIN_NAME] Password Sign In Register …" at bounding box center [190, 127] width 191 height 217
paste input "[EMAIL_ADDRESS][DOMAIN_NAME]"
type input "[EMAIL_ADDRESS][DOMAIN_NAME]"
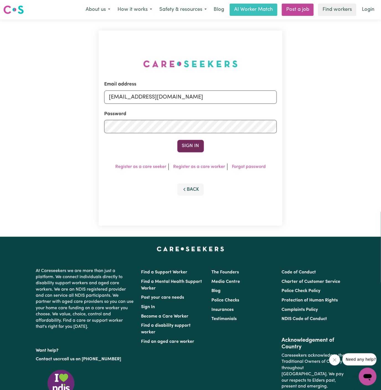
click at [190, 149] on button "Sign In" at bounding box center [191, 146] width 27 height 12
